Goal: Information Seeking & Learning: Learn about a topic

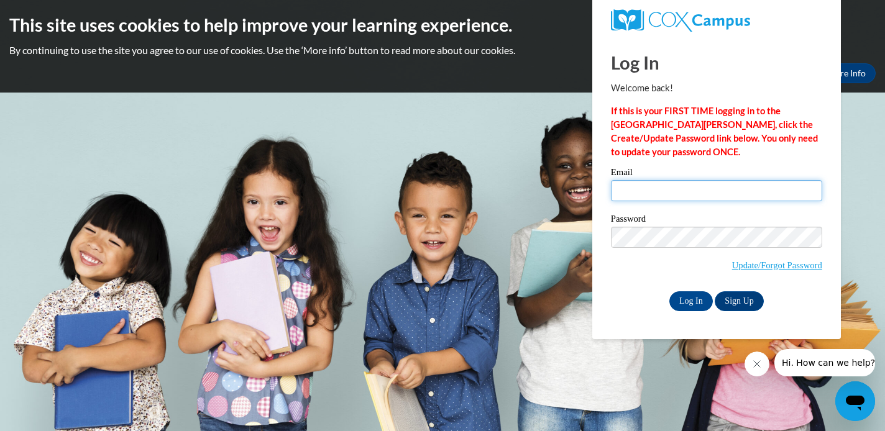
type input "[EMAIL_ADDRESS][DOMAIN_NAME]"
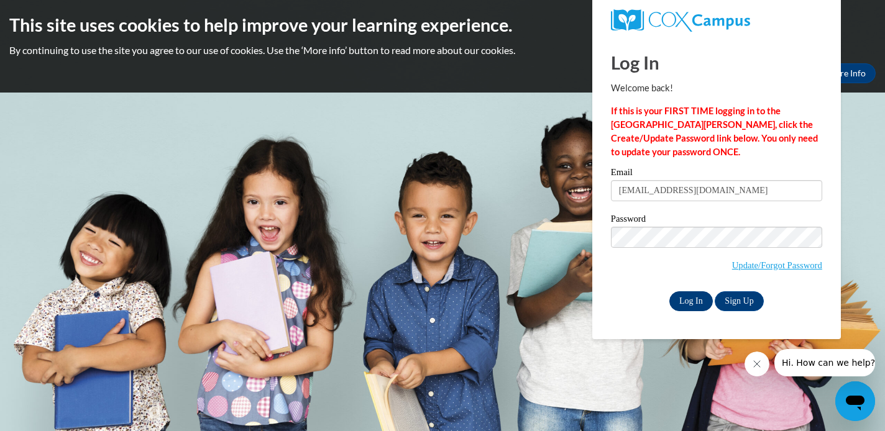
click at [694, 298] on input "Log In" at bounding box center [691, 302] width 44 height 20
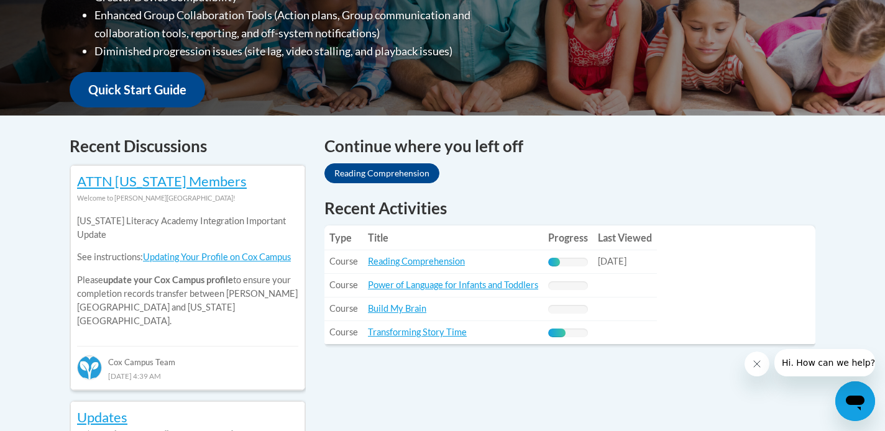
scroll to position [416, 0]
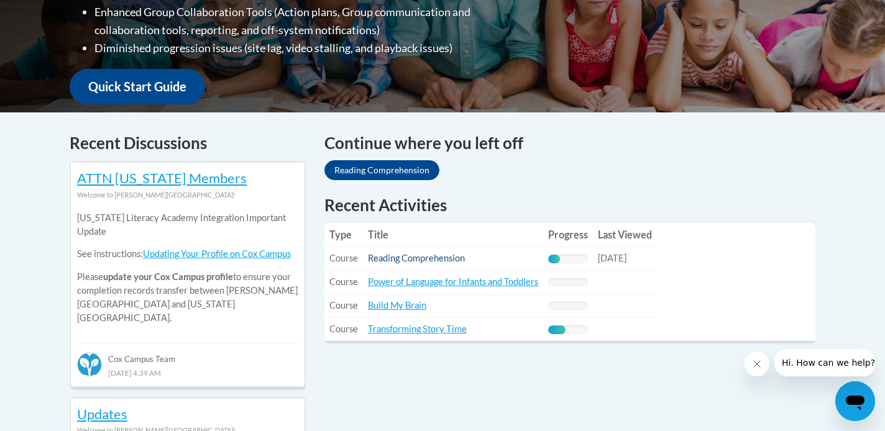
click at [449, 258] on link "Reading Comprehension" at bounding box center [416, 258] width 97 height 11
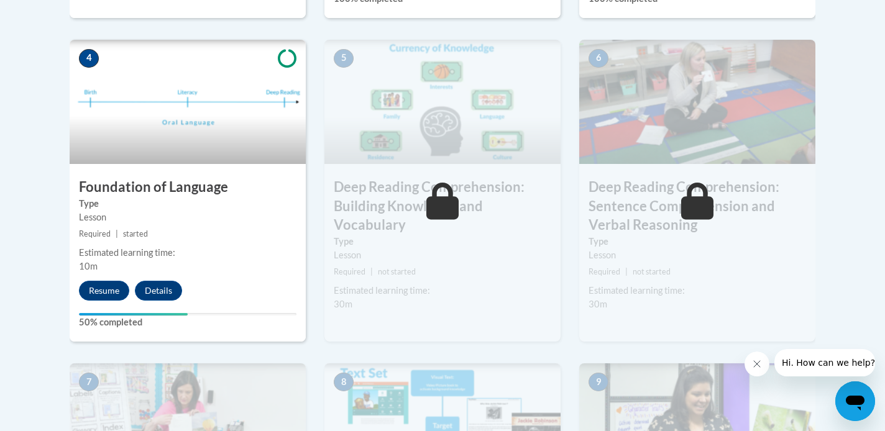
scroll to position [704, 0]
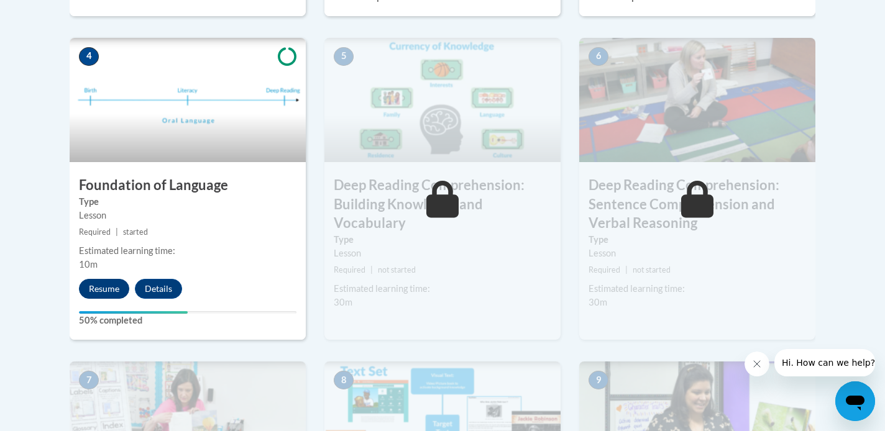
click at [111, 283] on button "Resume" at bounding box center [104, 289] width 50 height 20
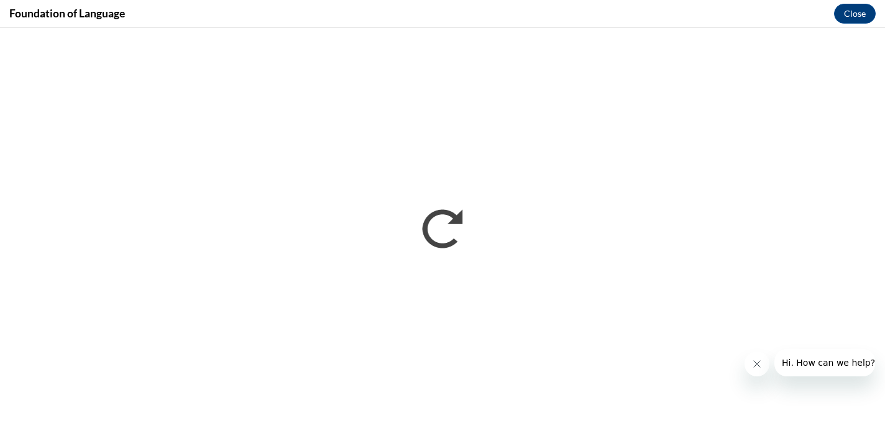
scroll to position [0, 0]
